Goal: Task Accomplishment & Management: Use online tool/utility

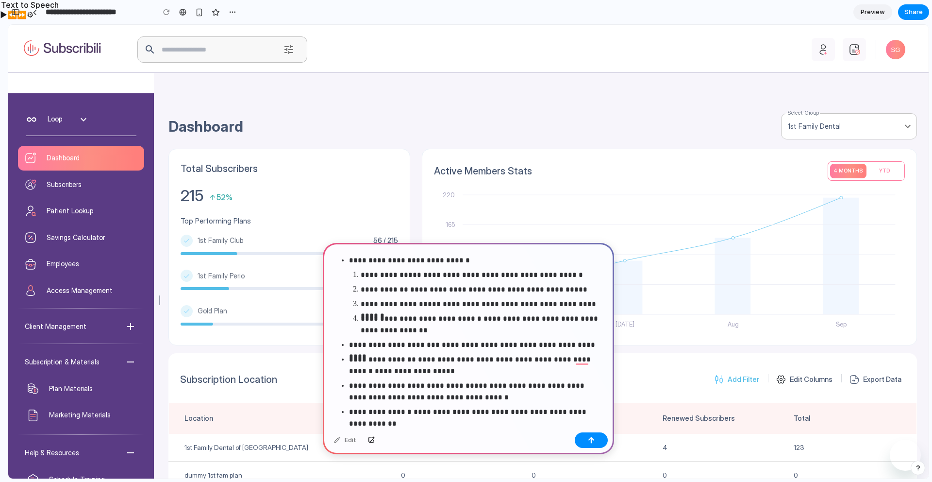
click at [412, 429] on div "Edit" at bounding box center [468, 441] width 291 height 26
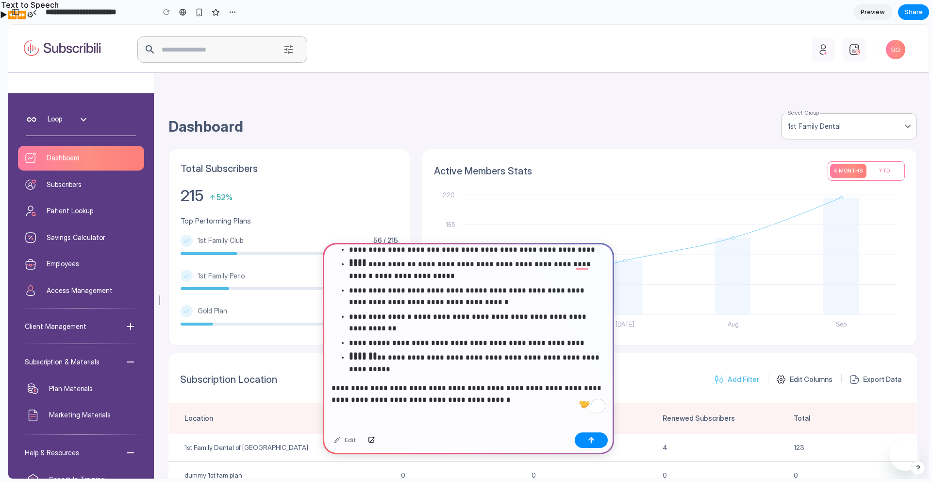
scroll to position [104, 0]
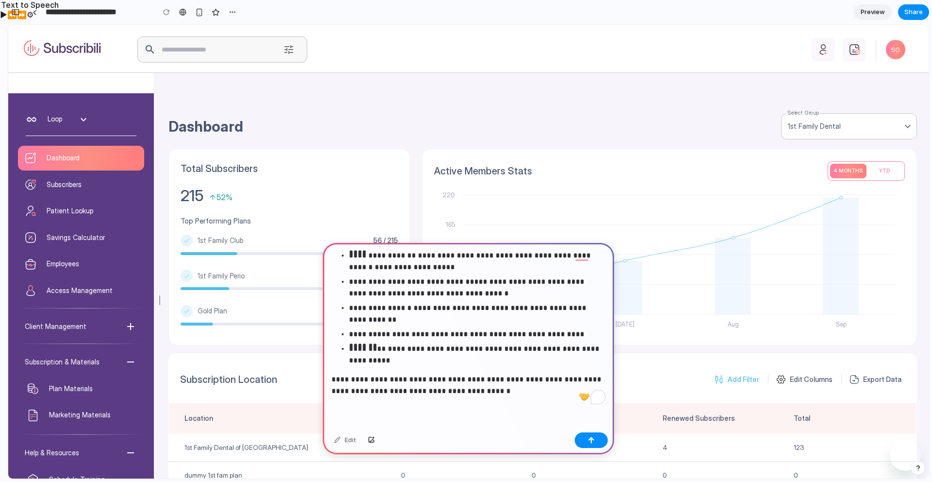
click at [506, 378] on p "**********" at bounding box center [469, 379] width 274 height 35
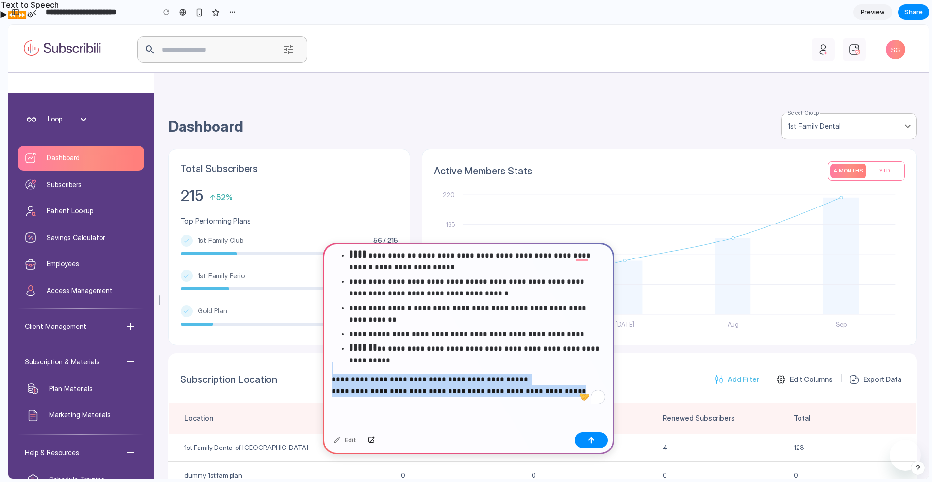
drag, startPoint x: 571, startPoint y: 418, endPoint x: 313, endPoint y: 366, distance: 263.1
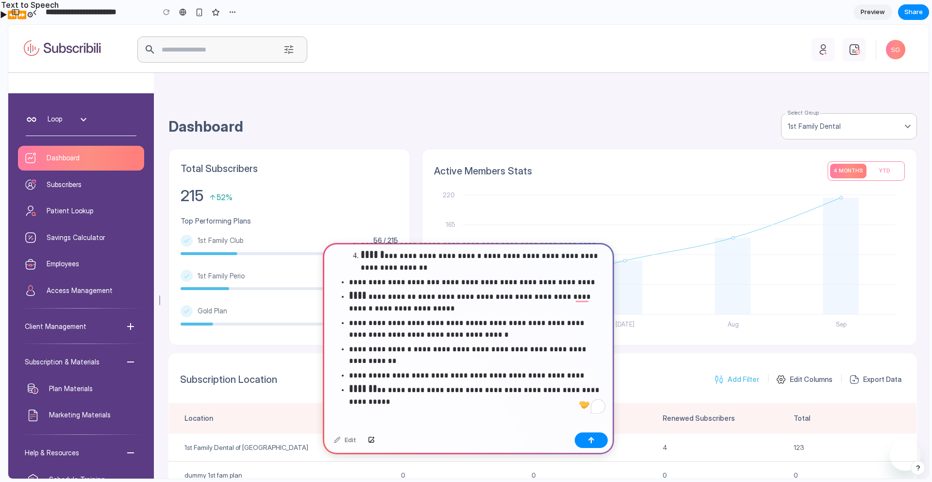
scroll to position [57, 0]
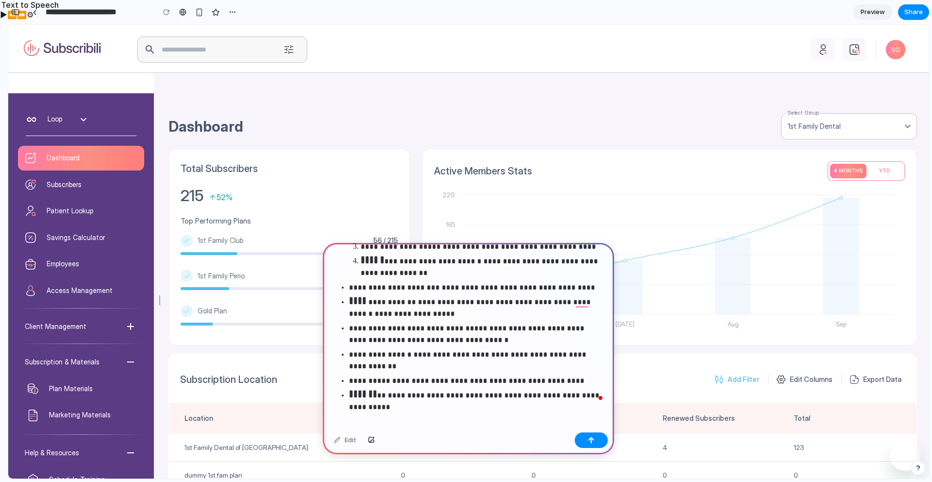
click at [389, 394] on strong "**********" at bounding box center [425, 394] width 153 height 7
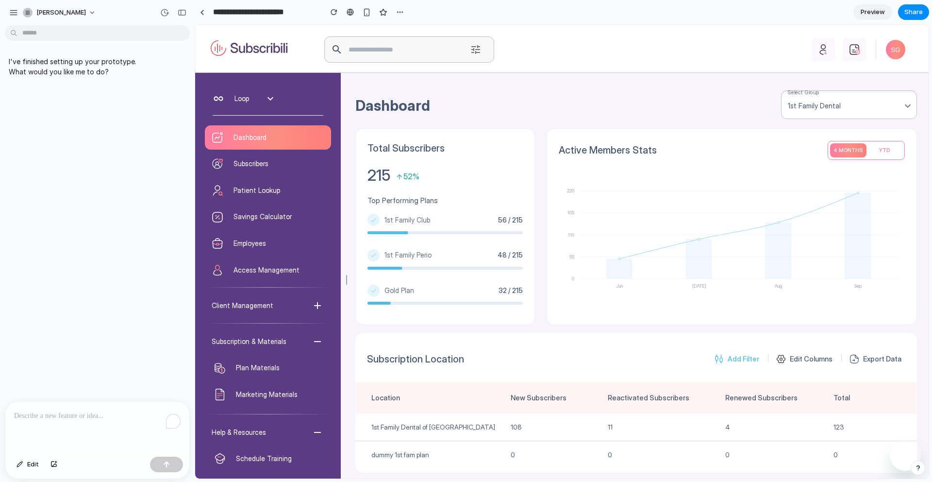
scroll to position [0, 0]
click at [815, 101] on div "1st Family Dental" at bounding box center [849, 106] width 136 height 26
click at [733, 85] on div "Dashboard Select Group 1st Family Dental Total Subscribers 215 52% Top Performi…" at bounding box center [635, 251] width 588 height 453
click at [778, 222] on circle at bounding box center [779, 222] width 2 height 2
click at [54, 417] on p "To enrich screen reader interactions, please activate Accessibility in Grammarl…" at bounding box center [97, 416] width 167 height 12
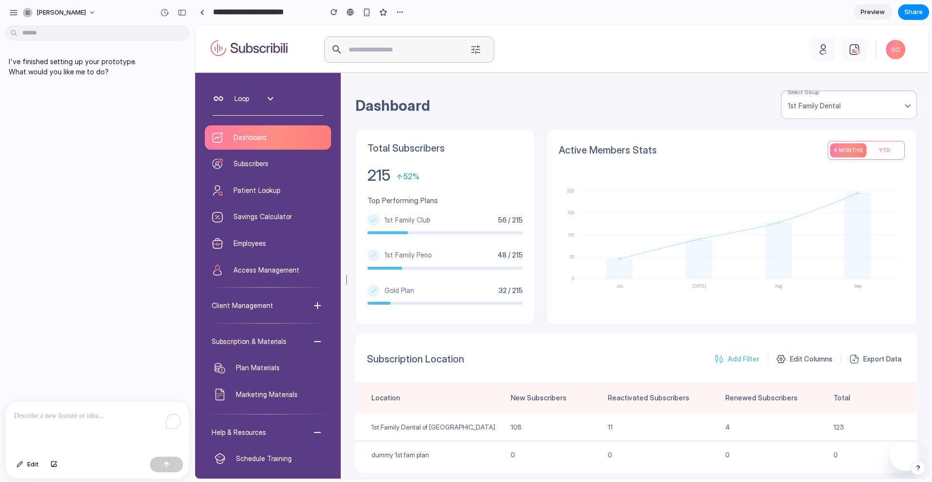
click at [116, 415] on p "To enrich screen reader interactions, please activate Accessibility in Grammarl…" at bounding box center [97, 416] width 167 height 12
click at [142, 151] on div "I've finished setting up your prototype. What would you like me to do?" at bounding box center [94, 214] width 189 height 371
click at [51, 413] on p "To enrich screen reader interactions, please activate Accessibility in Grammarl…" at bounding box center [97, 416] width 167 height 12
paste div "To enrich screen reader interactions, please activate Accessibility in Grammarl…"
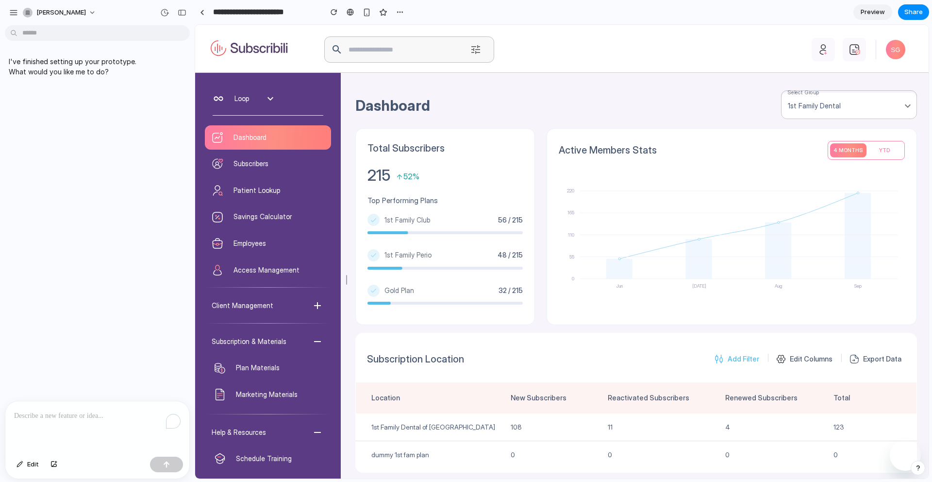
click at [165, 430] on div "To enrich screen reader interactions, please activate Accessibility in Grammarl…" at bounding box center [97, 426] width 184 height 51
click at [183, 7] on button "button" at bounding box center [182, 13] width 16 height 16
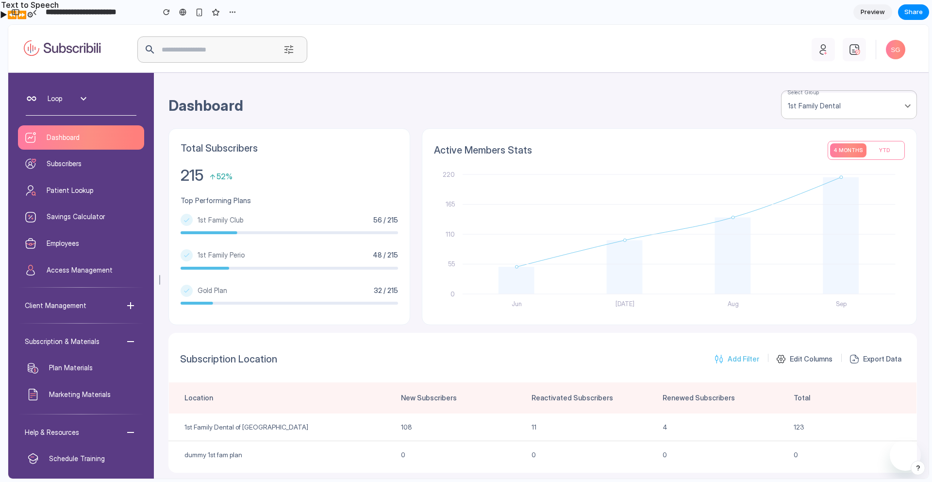
click at [537, 356] on div "Add Filter Edit Columns Export Data" at bounding box center [698, 358] width 413 height 21
click at [191, 34] on div "​" at bounding box center [456, 49] width 706 height 30
click at [190, 50] on input "text" at bounding box center [217, 49] width 114 height 26
click at [470, 294] on line at bounding box center [679, 294] width 433 height 0
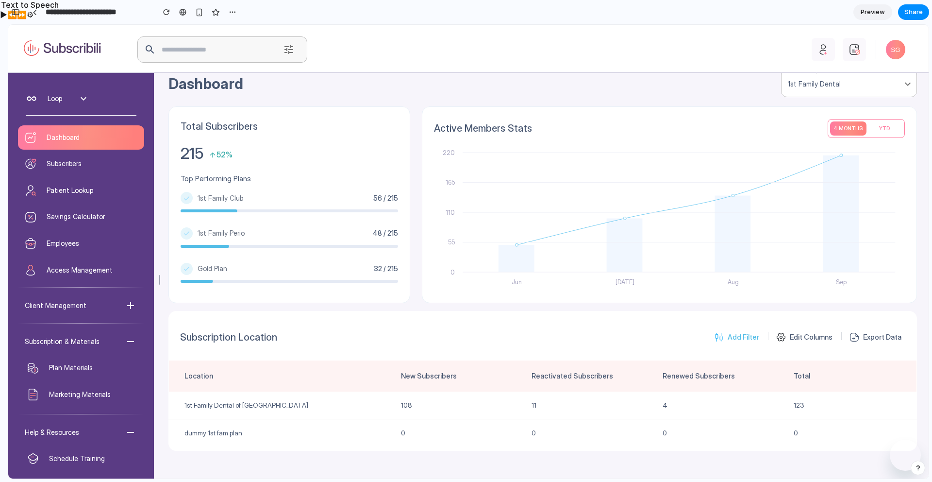
click at [131, 308] on icon at bounding box center [130, 305] width 7 height 7
click at [872, 12] on span "Preview" at bounding box center [873, 12] width 24 height 10
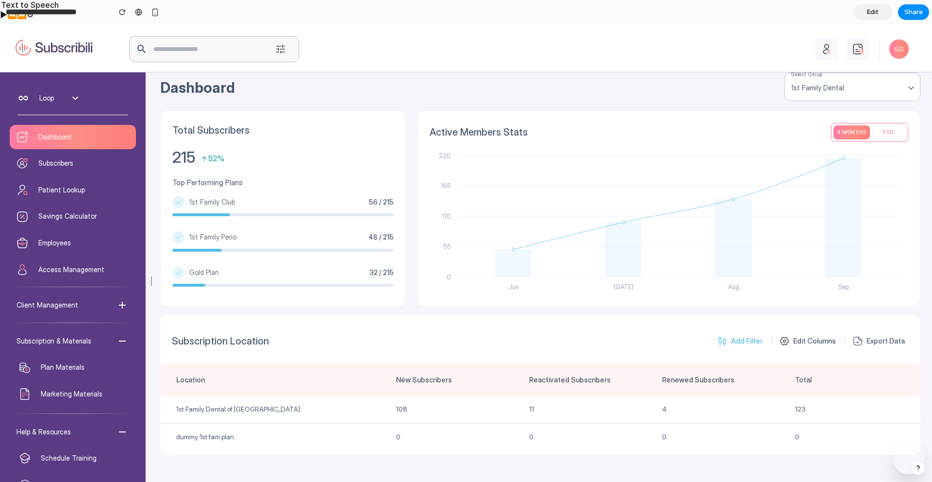
scroll to position [17, 0]
click at [872, 12] on span "Edit" at bounding box center [873, 12] width 12 height 10
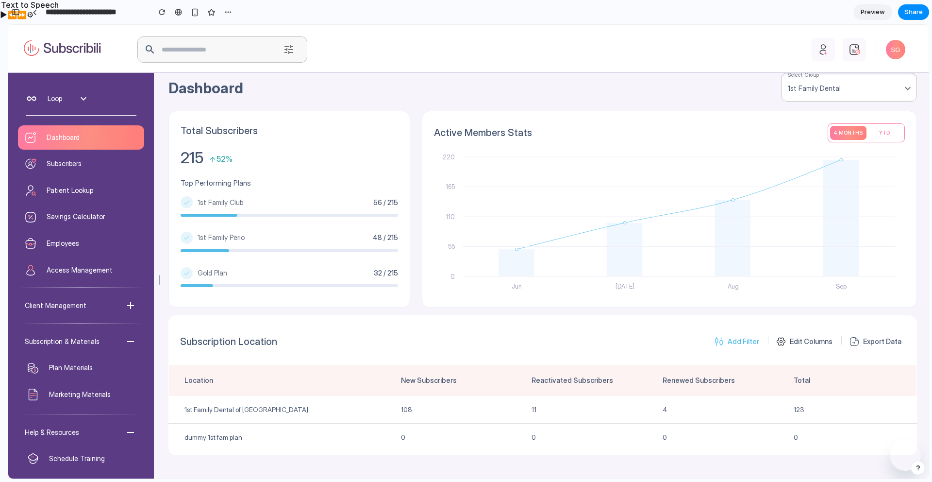
scroll to position [0, 9]
click at [16, 8] on button "button" at bounding box center [16, 12] width 16 height 16
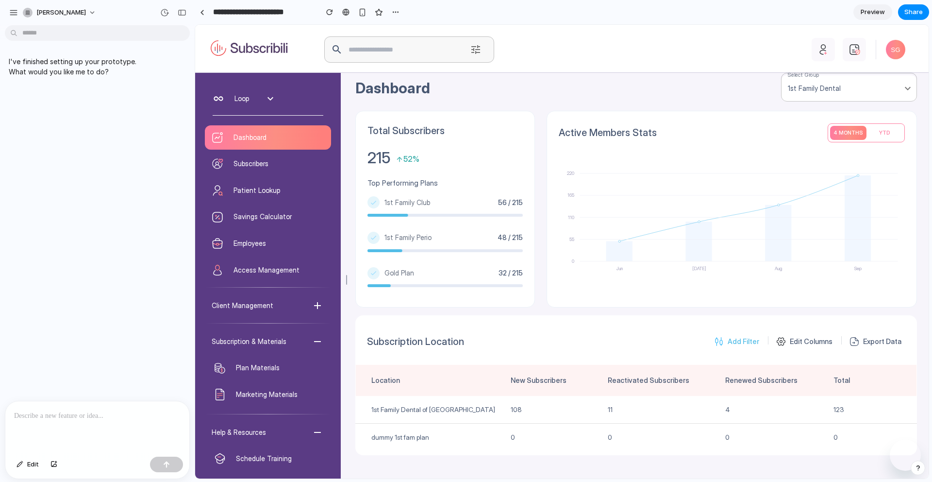
scroll to position [0, 0]
click at [45, 407] on div "To enrich screen reader interactions, please activate Accessibility in Grammarl…" at bounding box center [97, 426] width 184 height 51
click at [28, 465] on span "Edit" at bounding box center [33, 464] width 12 height 10
click at [121, 417] on p "**********" at bounding box center [97, 416] width 167 height 12
click at [60, 417] on p "**********" at bounding box center [97, 403] width 167 height 35
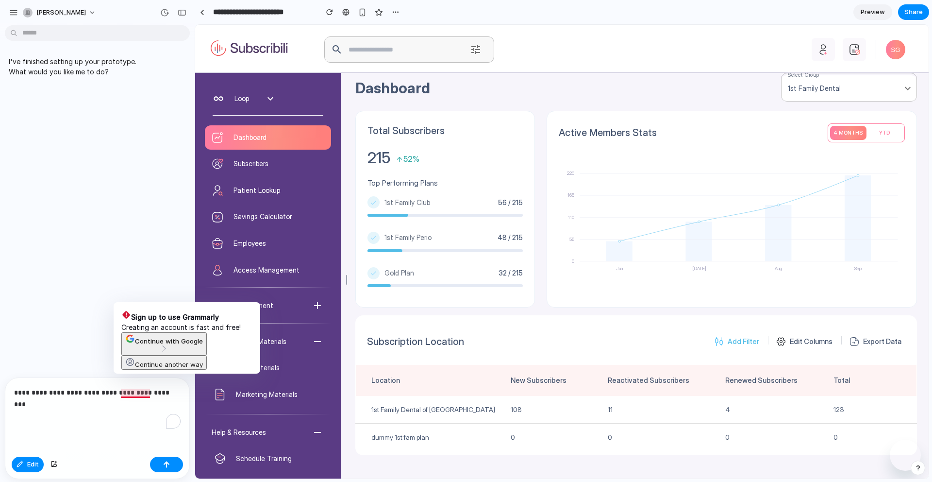
click at [139, 393] on p "**********" at bounding box center [97, 403] width 167 height 35
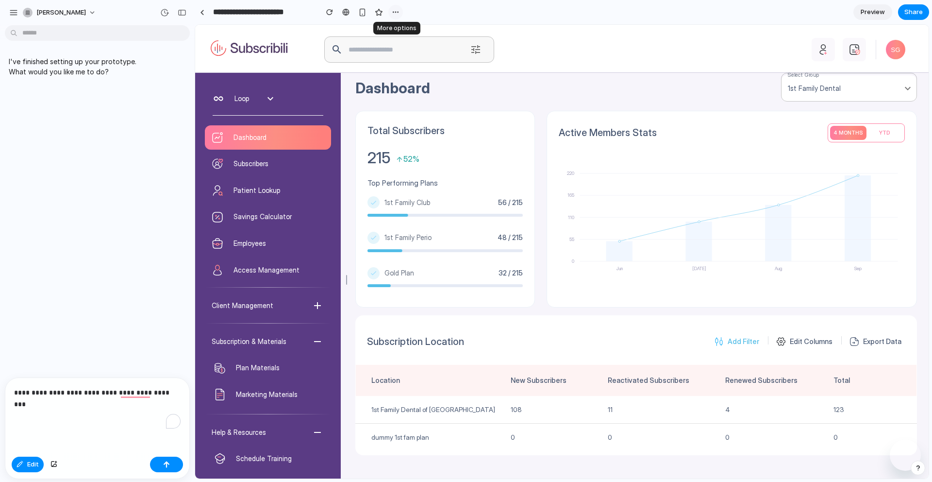
click at [393, 14] on div "button" at bounding box center [396, 12] width 8 height 8
click at [503, 32] on div "Duplicate Delete" at bounding box center [466, 241] width 932 height 482
click at [908, 450] on div at bounding box center [562, 251] width 733 height 453
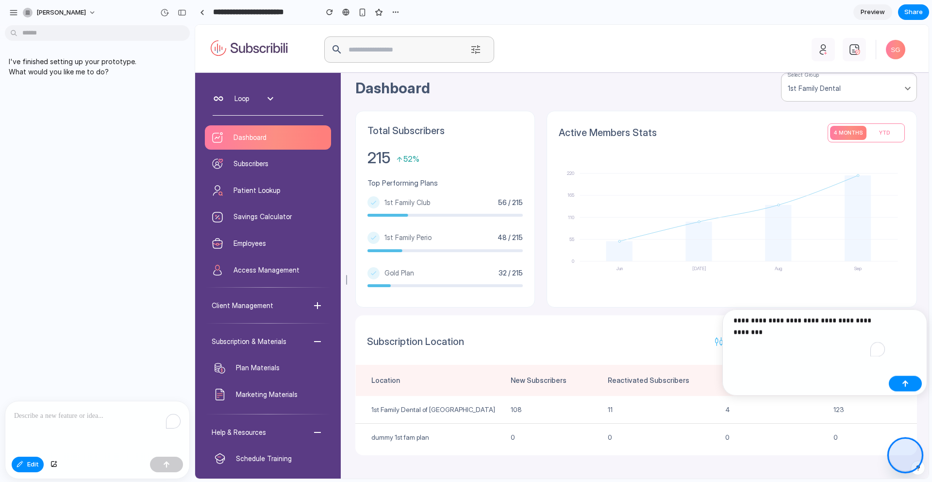
click at [785, 356] on div "**********" at bounding box center [824, 352] width 205 height 86
click at [777, 345] on p "**********" at bounding box center [809, 332] width 151 height 35
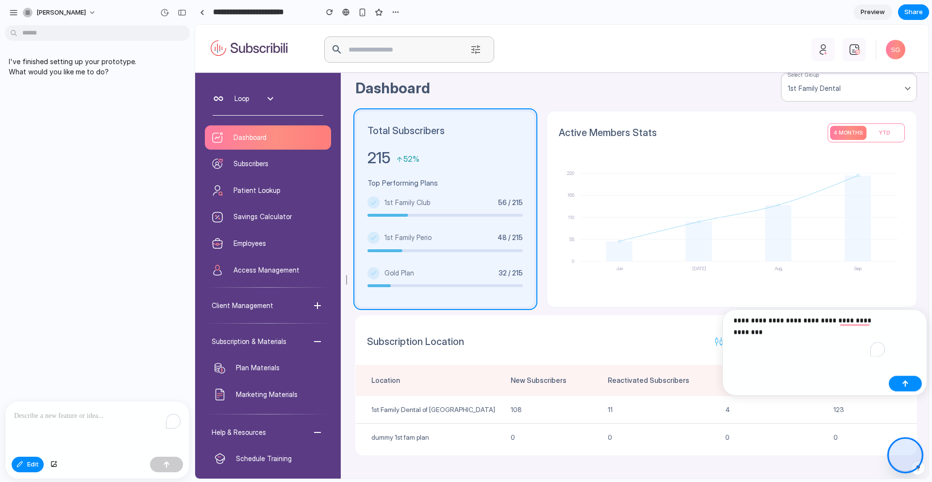
click at [529, 120] on div at bounding box center [562, 251] width 733 height 453
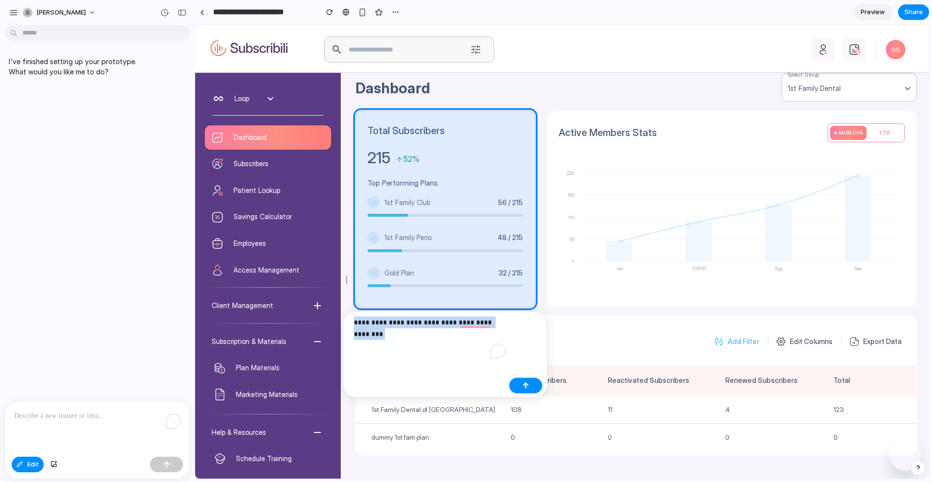
drag, startPoint x: 389, startPoint y: 342, endPoint x: 346, endPoint y: 322, distance: 47.8
click at [346, 322] on div "**********" at bounding box center [445, 354] width 205 height 86
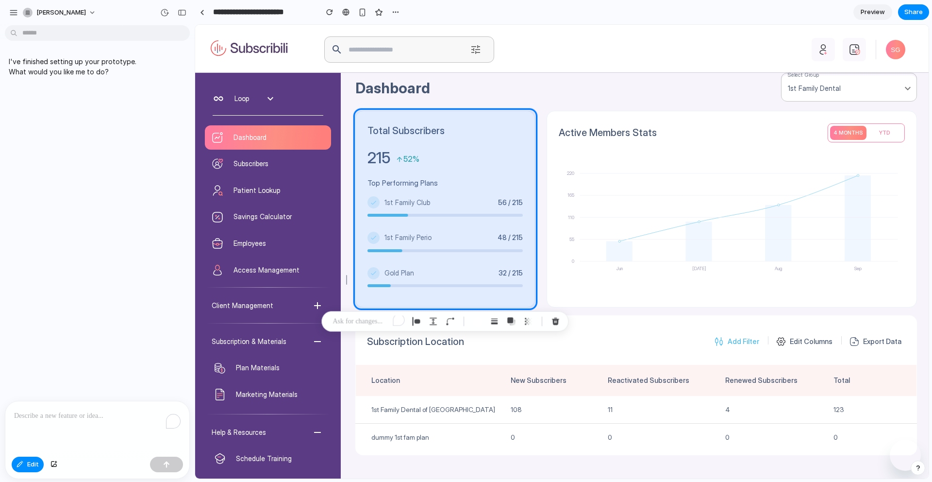
click at [358, 327] on p "To enrich screen reader interactions, please activate Accessibility in Grammarl…" at bounding box center [369, 322] width 72 height 12
click at [366, 322] on p "To enrich screen reader interactions, please activate Accessibility in Grammarl…" at bounding box center [369, 322] width 72 height 12
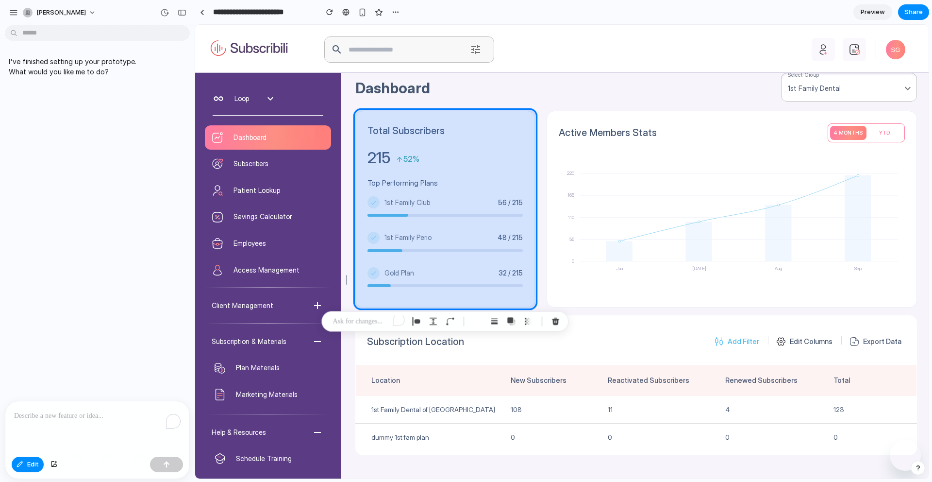
click at [464, 115] on div at bounding box center [562, 251] width 733 height 453
